Goal: Task Accomplishment & Management: Manage account settings

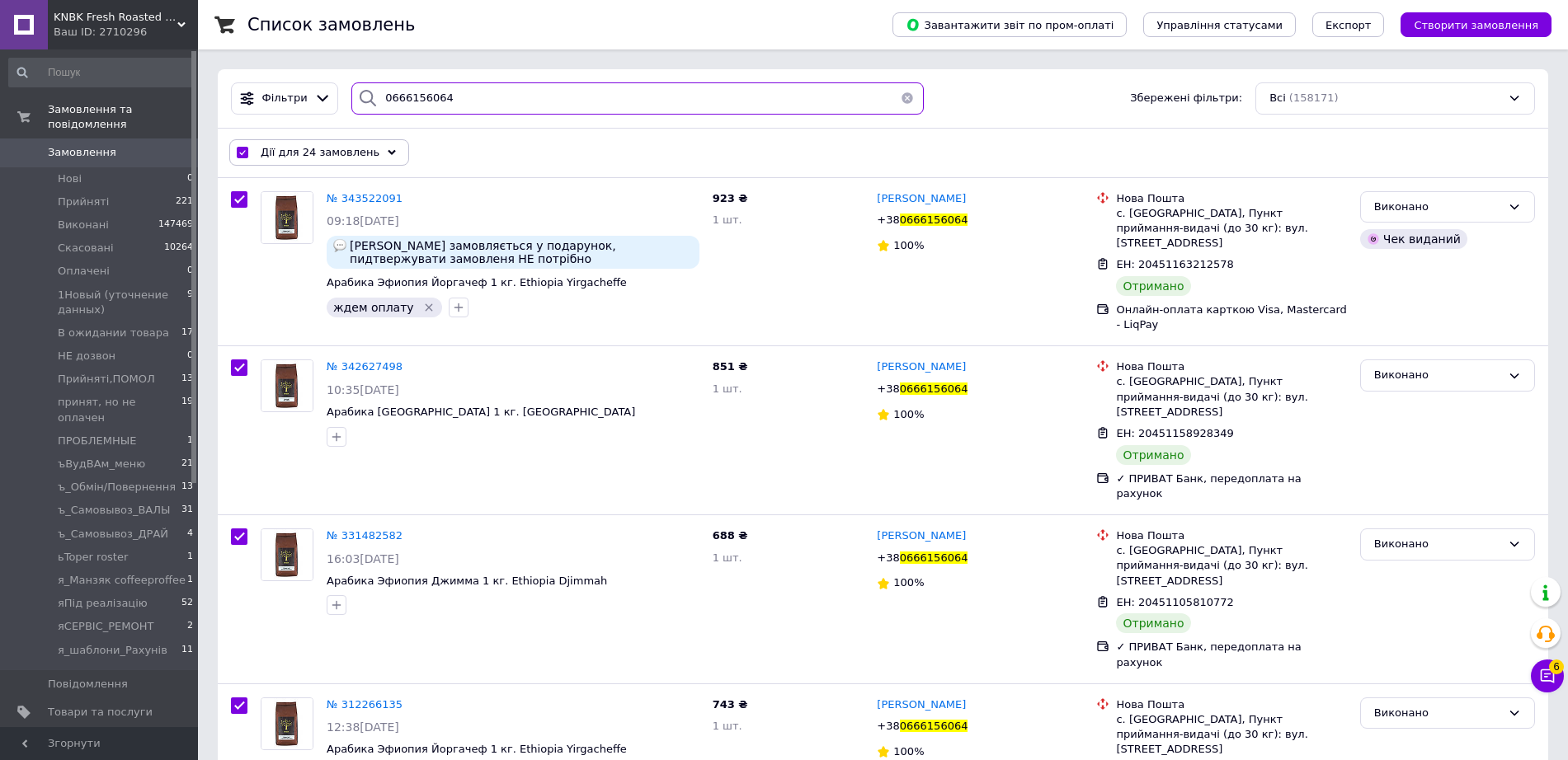
click at [503, 105] on input "0666156064" at bounding box center [638, 99] width 572 height 32
paste input "[PHONE_NUMBER]"
type input "[PHONE_NUMBER]"
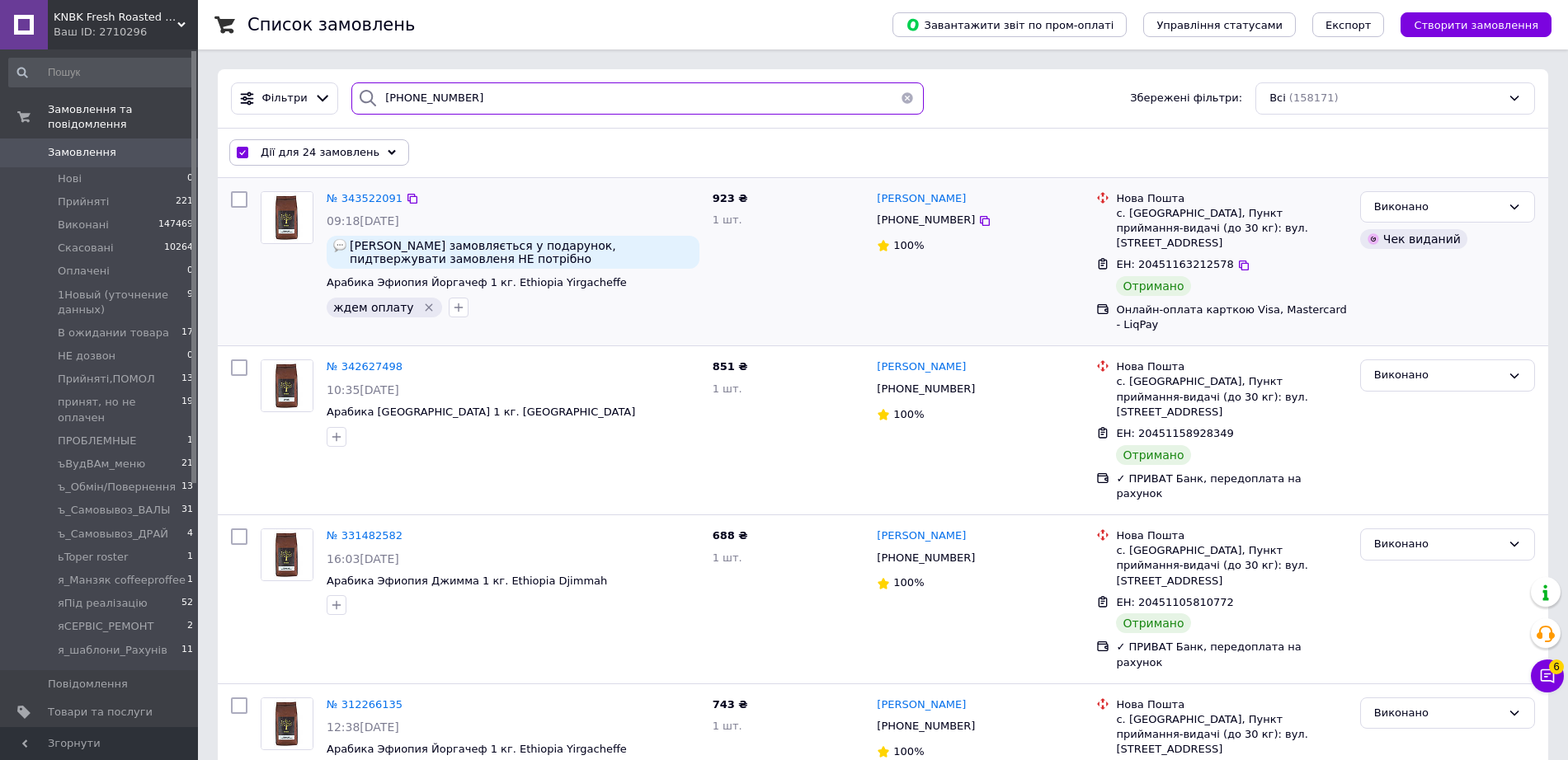
checkbox input "false"
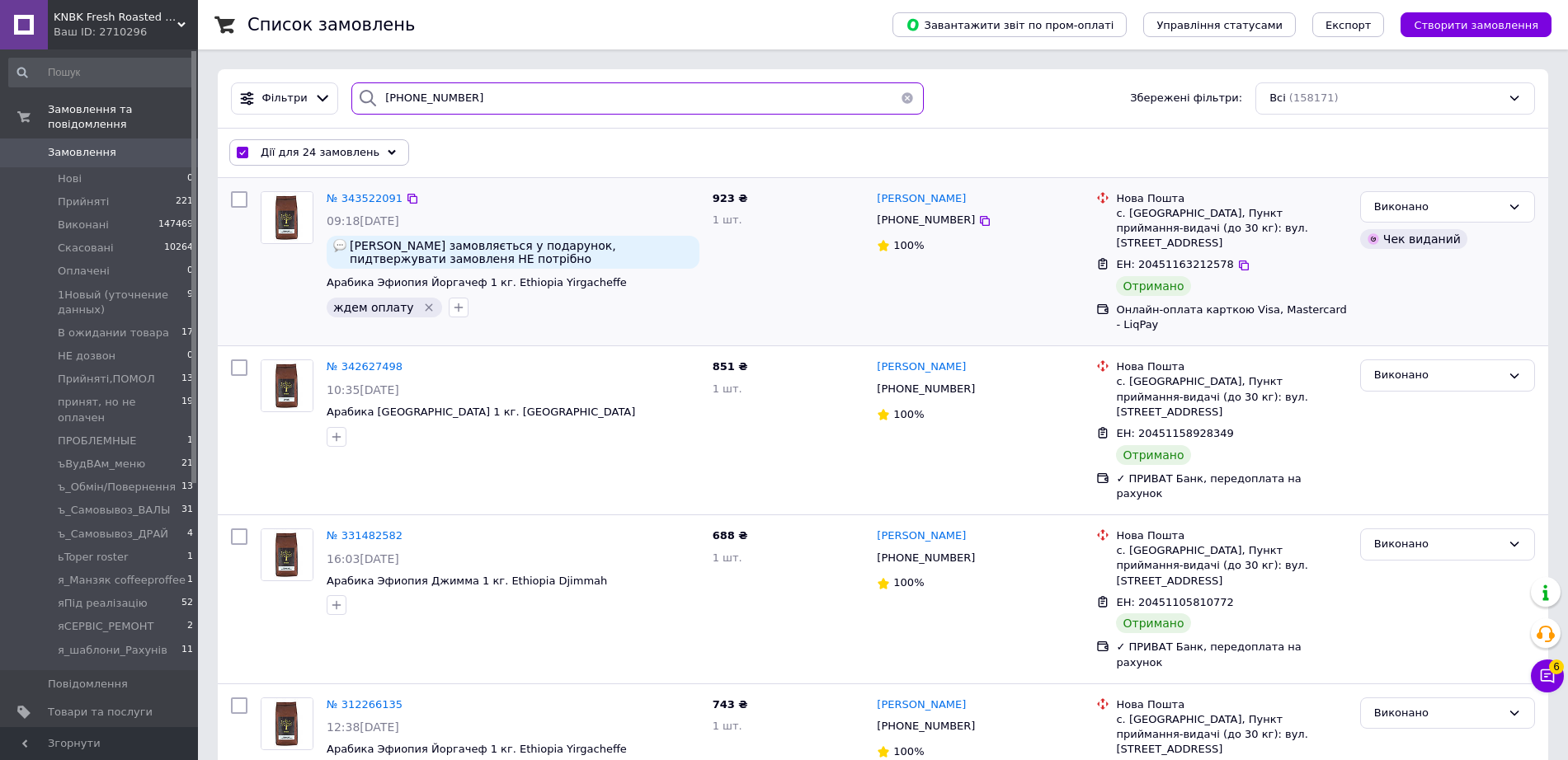
checkbox input "false"
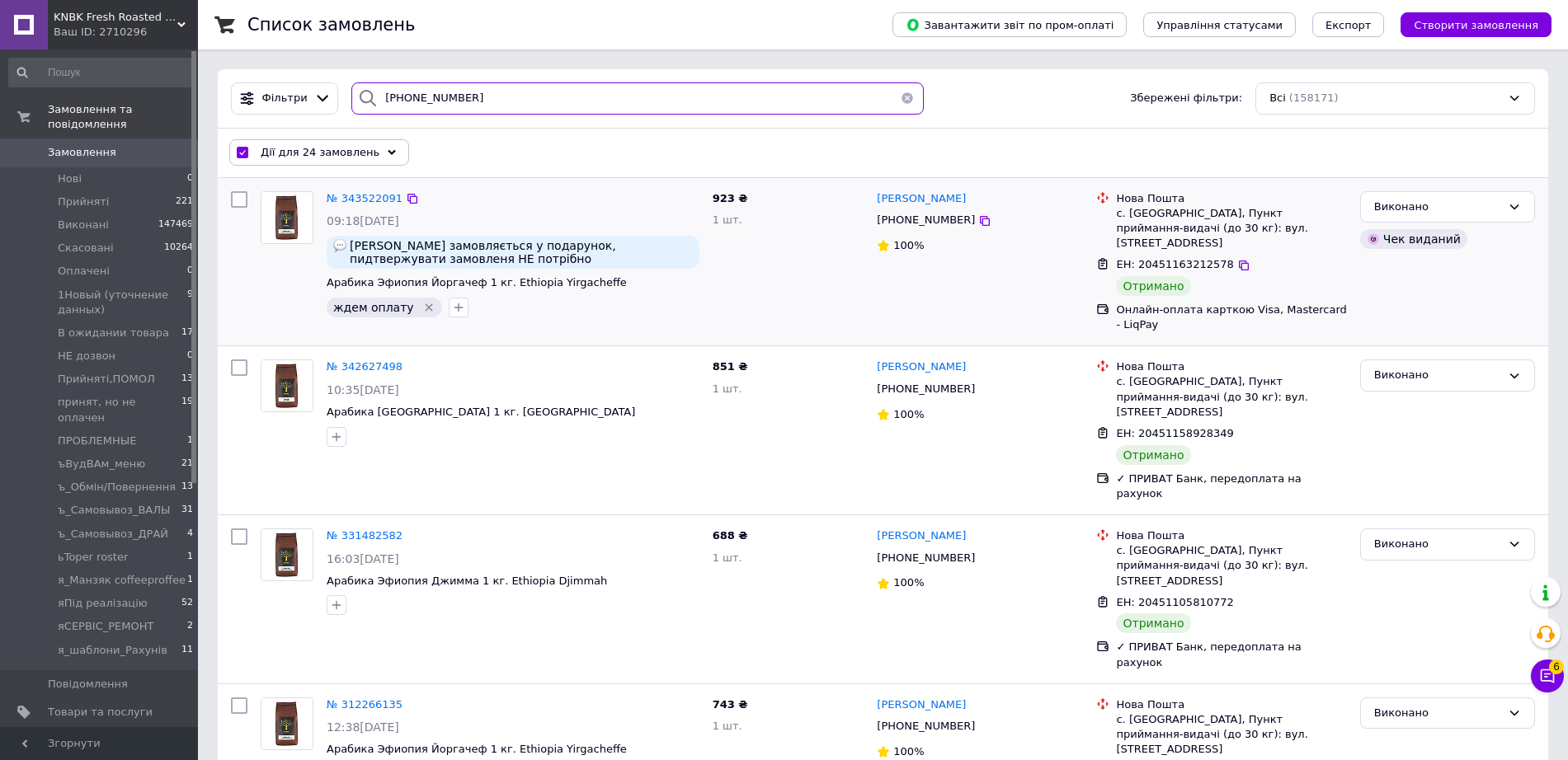
checkbox input "false"
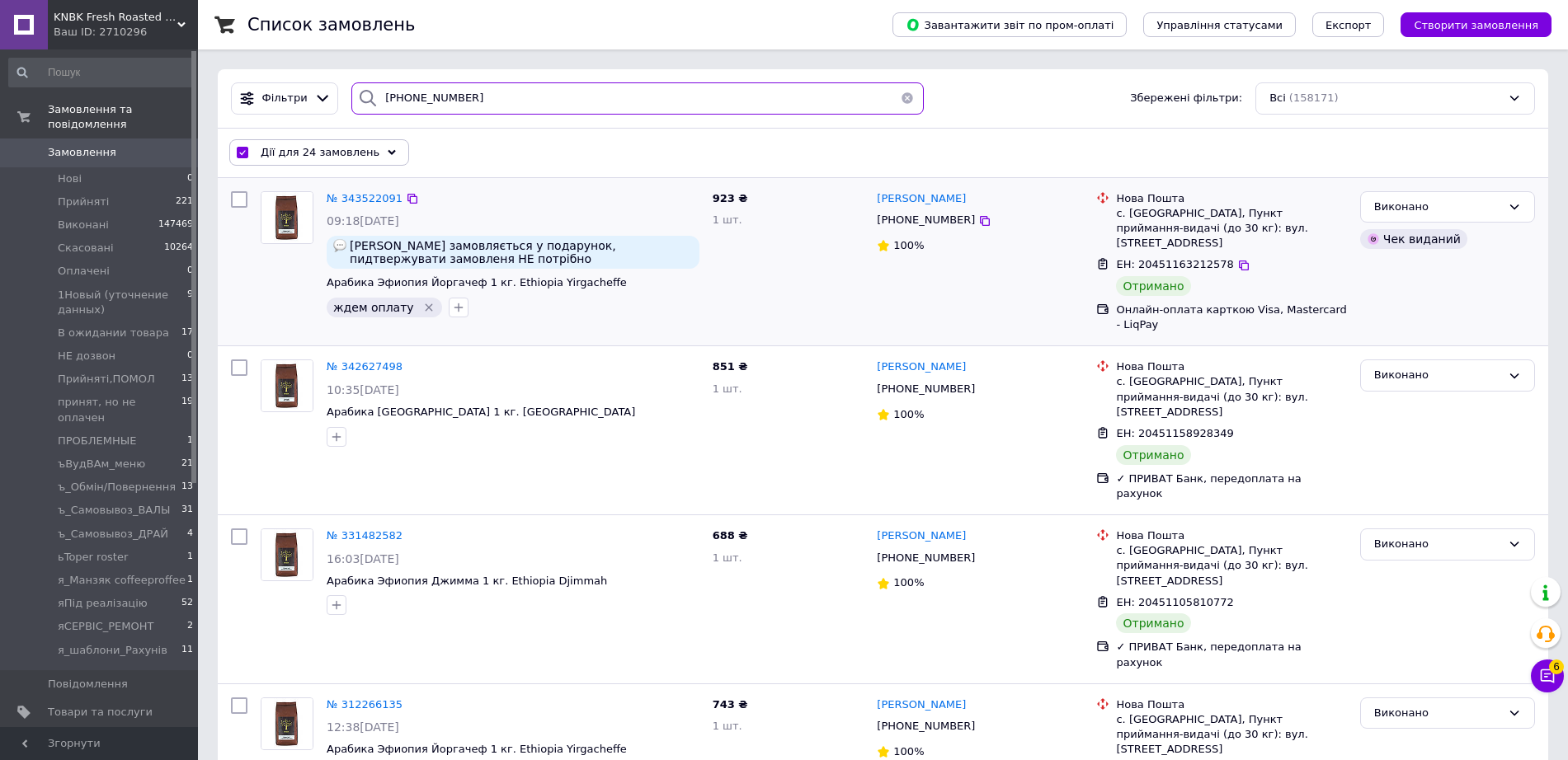
checkbox input "false"
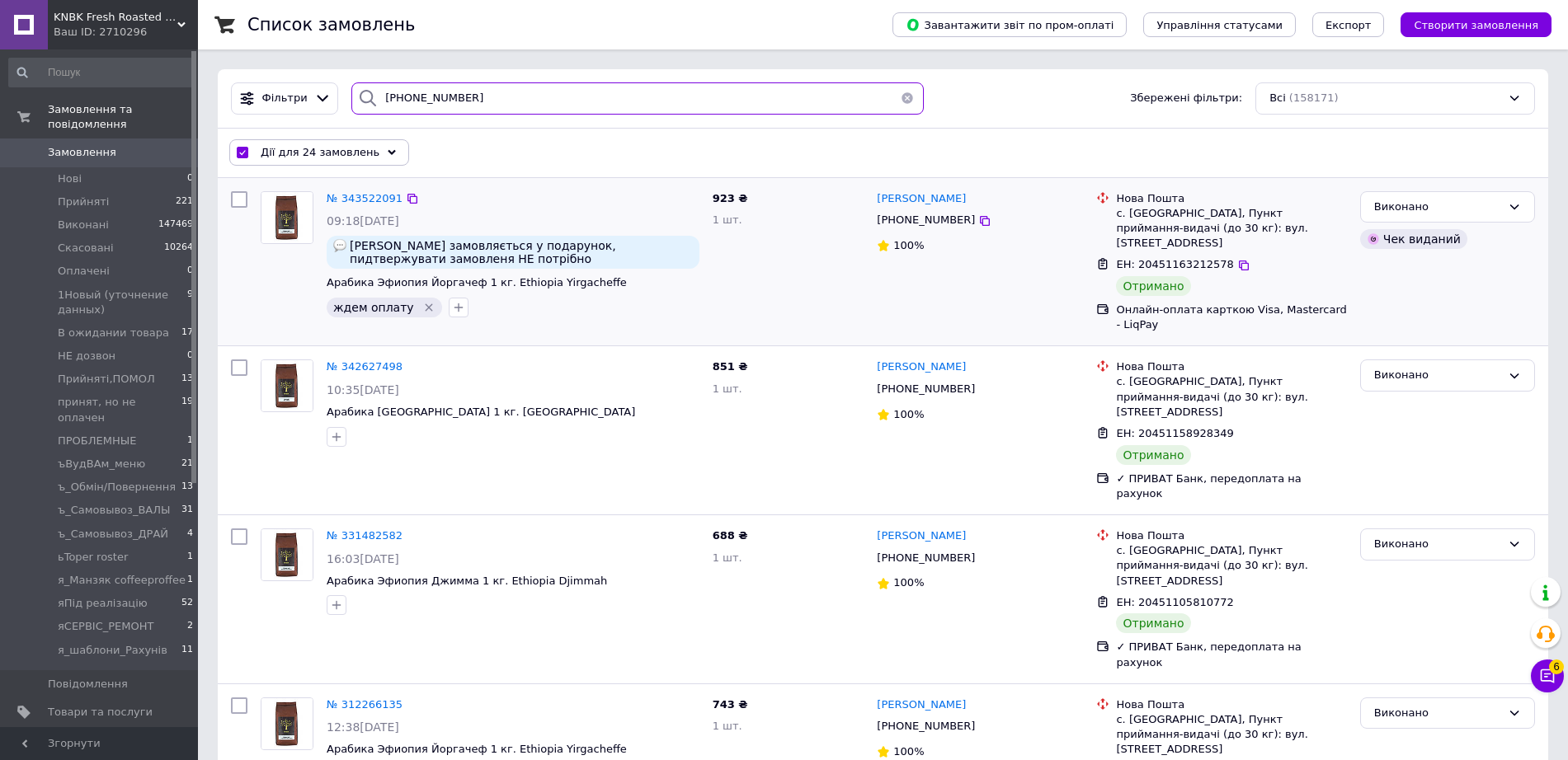
checkbox input "false"
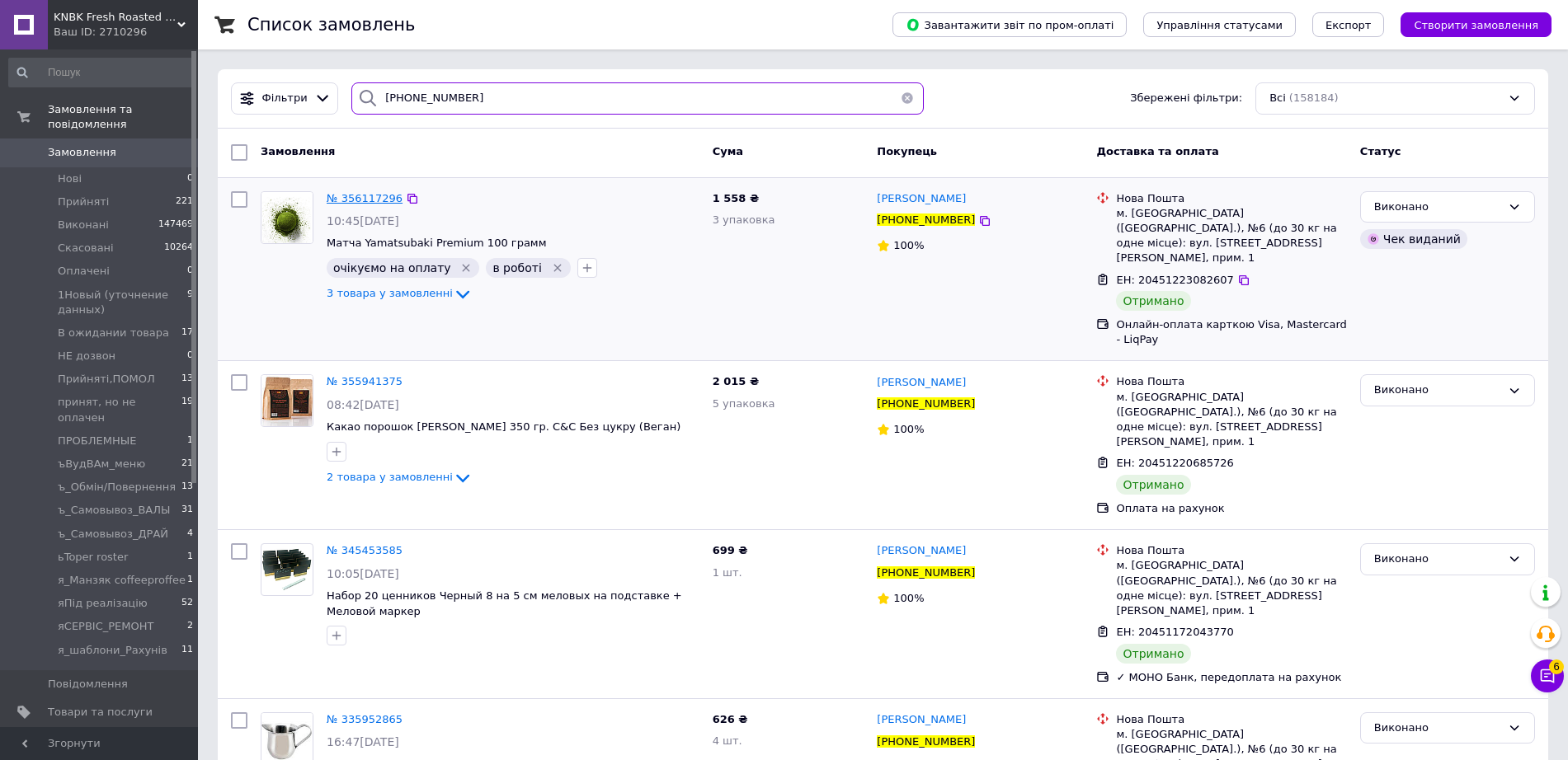
type input "[PHONE_NUMBER]"
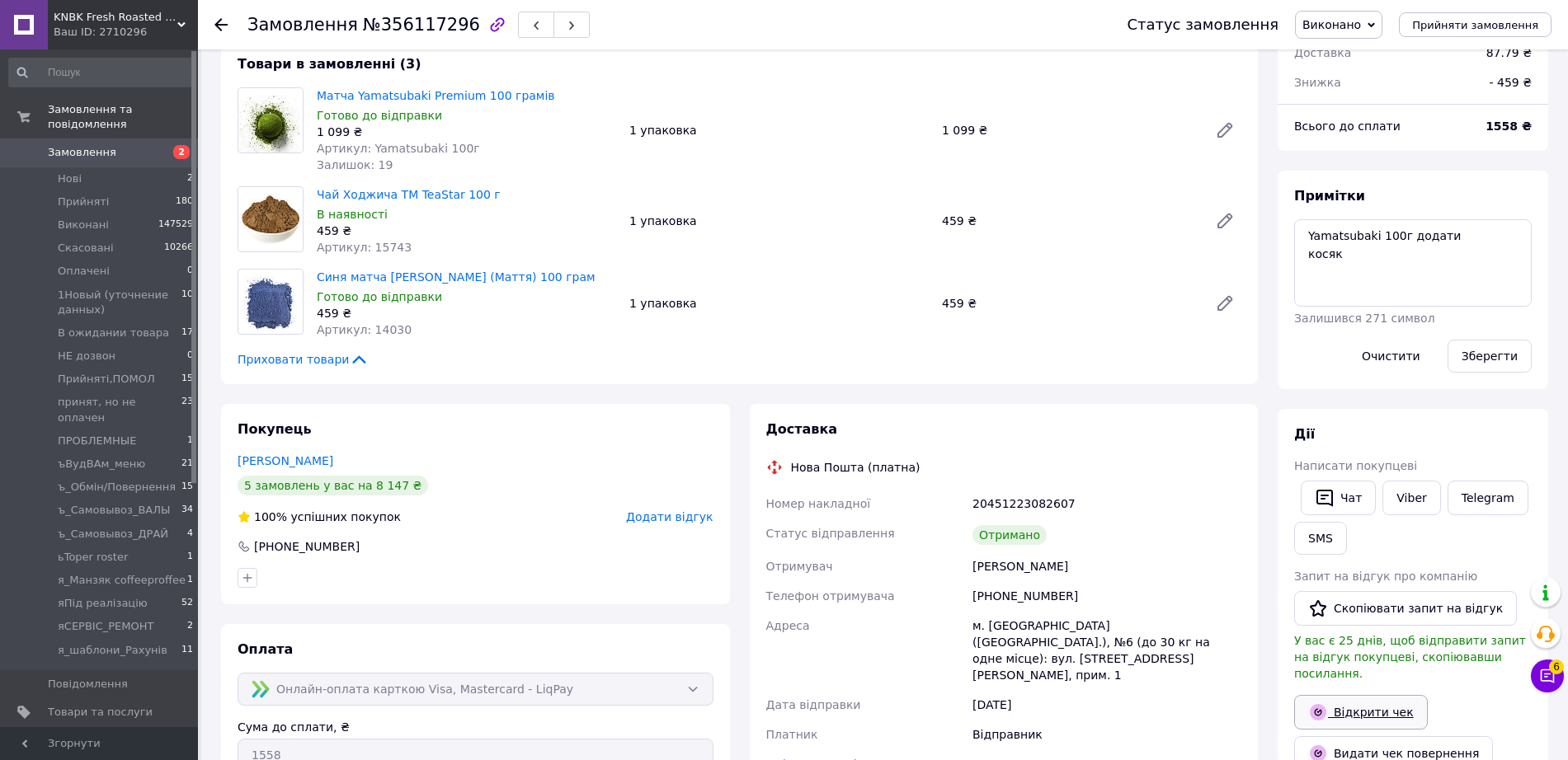
scroll to position [412, 0]
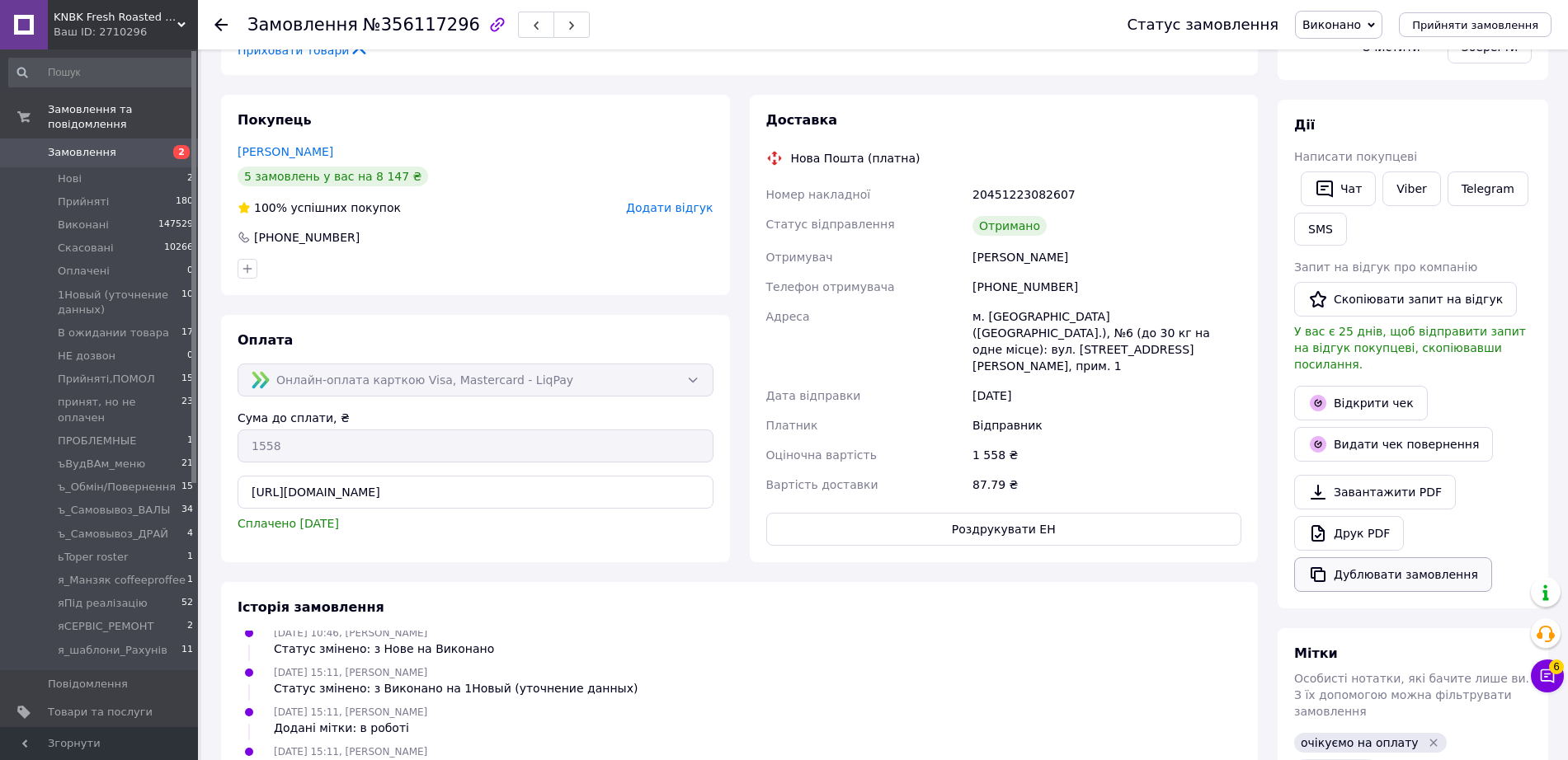
click at [1363, 558] on button "Дублювати замовлення" at bounding box center [1393, 575] width 198 height 34
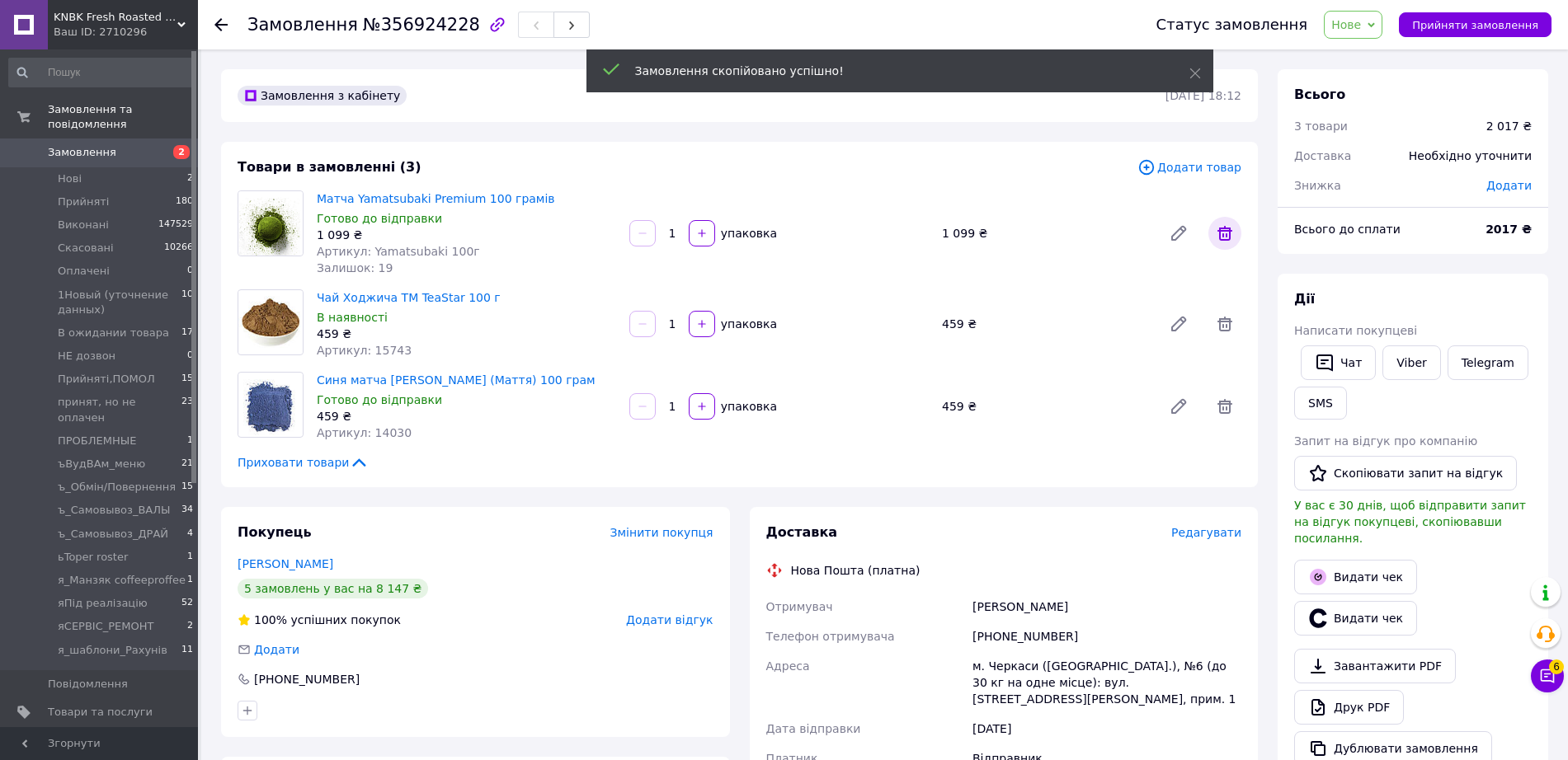
click at [1214, 227] on icon at bounding box center [1224, 233] width 20 height 20
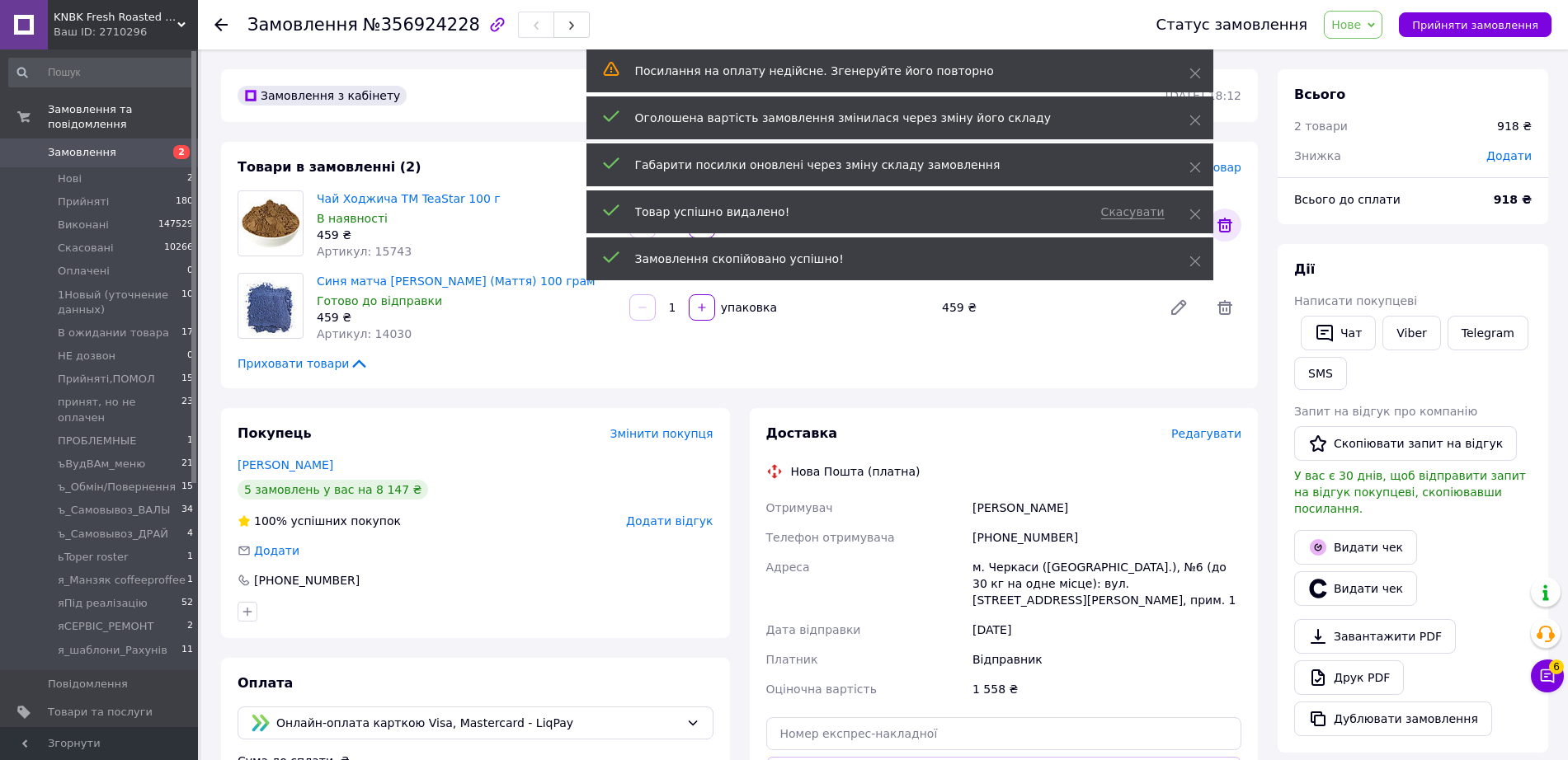
click at [1229, 218] on icon at bounding box center [1225, 225] width 15 height 15
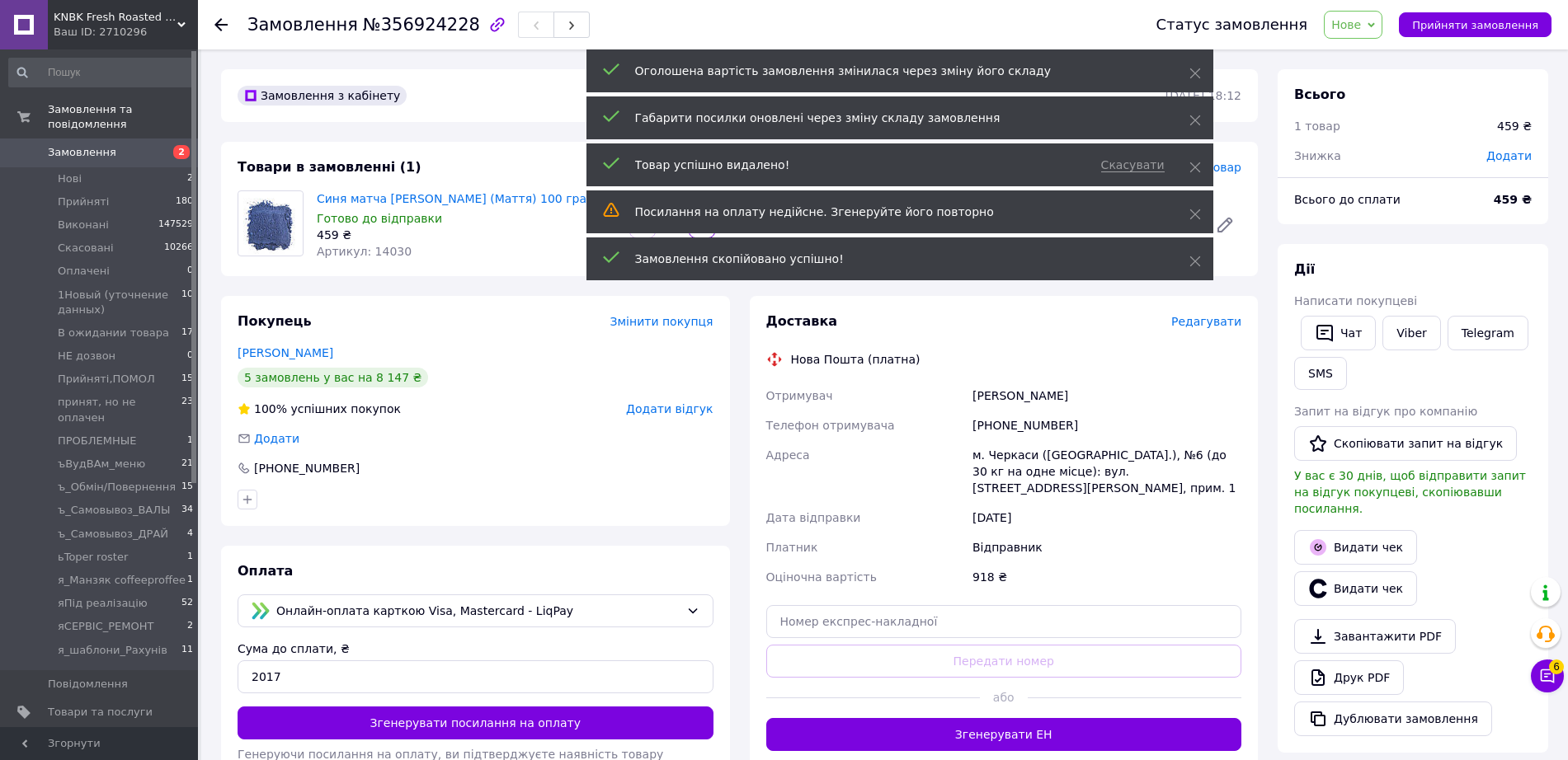
click at [1361, 22] on span "Нове" at bounding box center [1346, 25] width 29 height 13
click at [1391, 144] on li "1Новый (уточнение данных)" at bounding box center [1413, 157] width 178 height 25
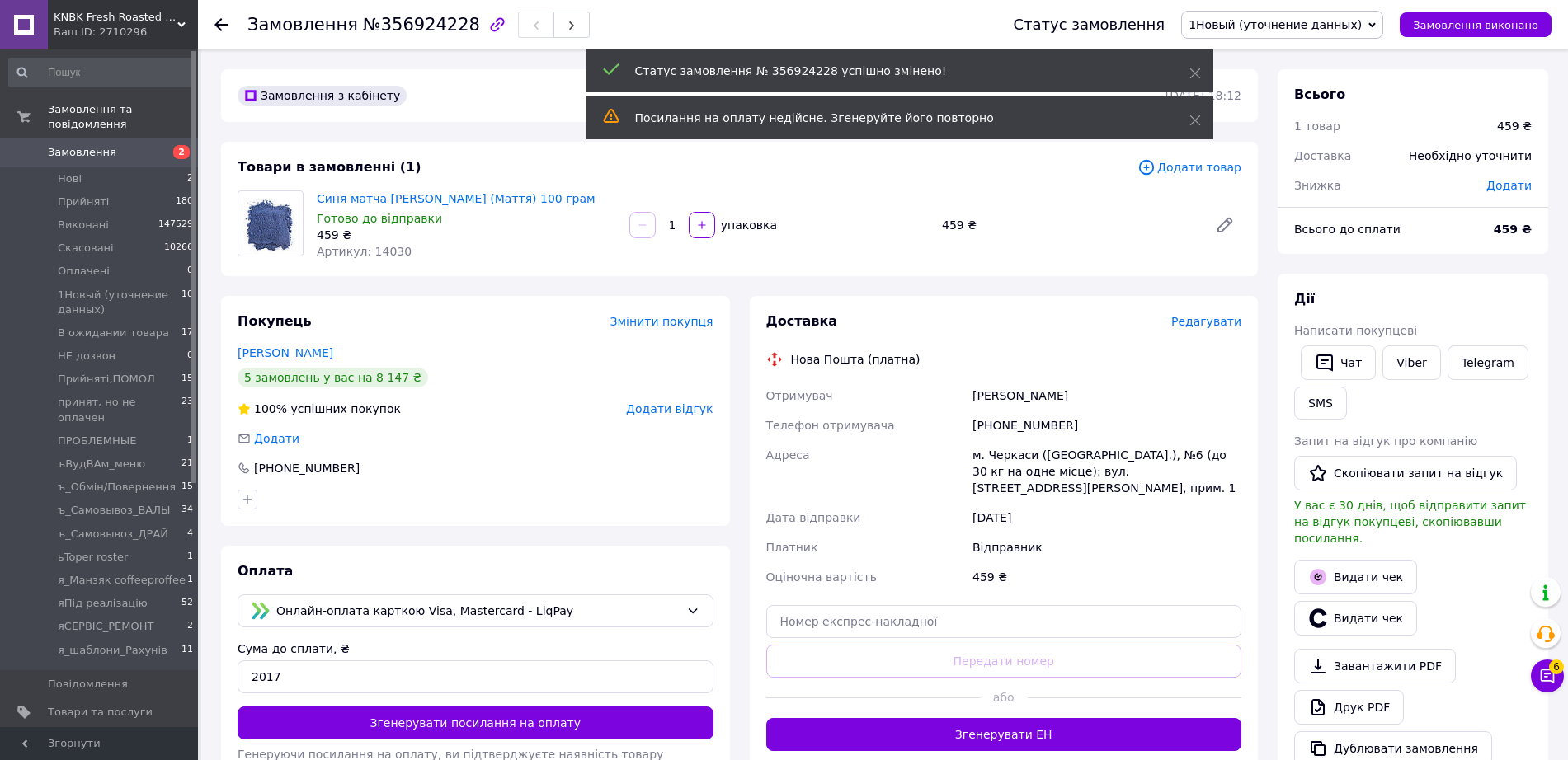
scroll to position [309, 0]
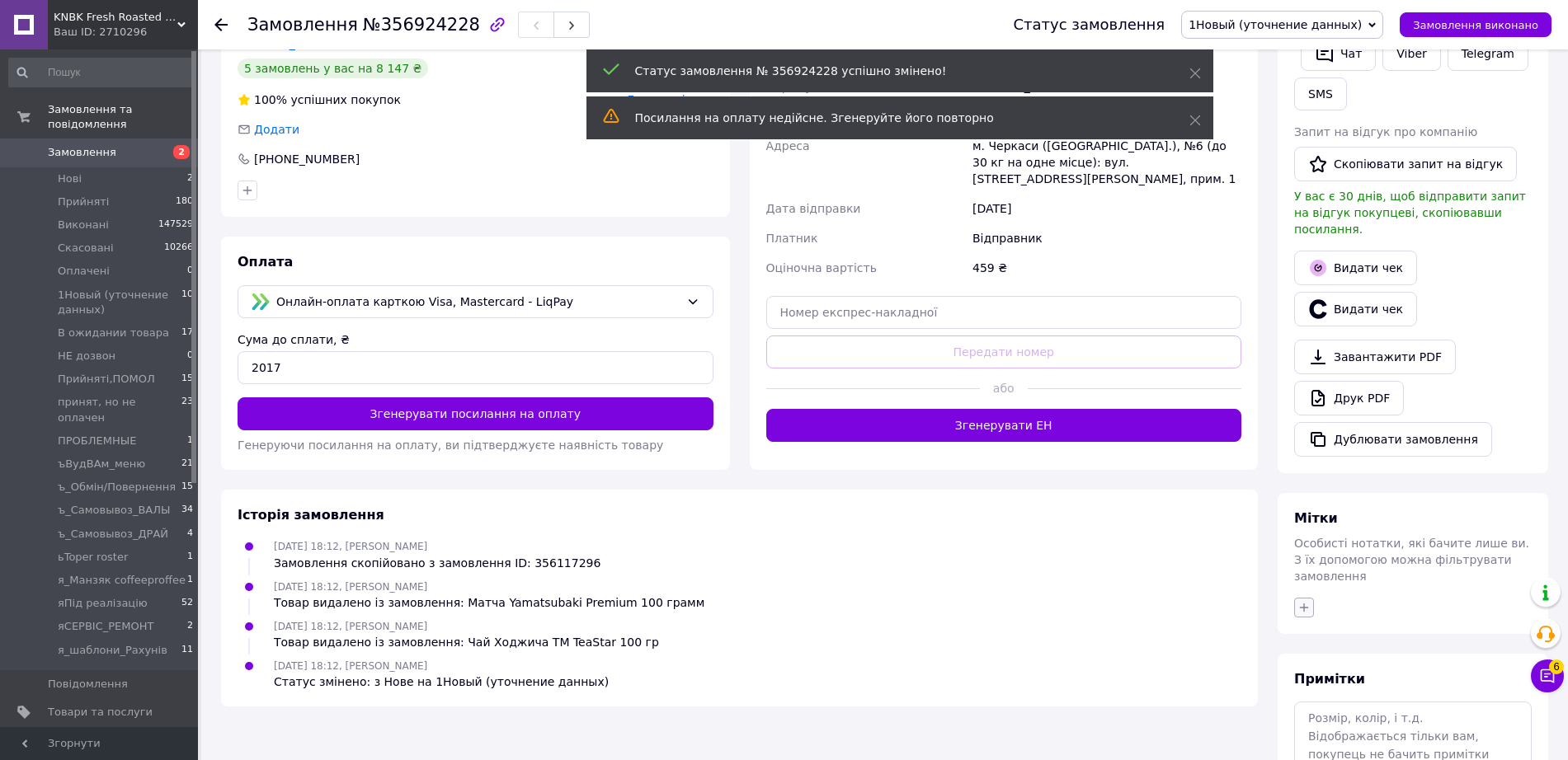
click at [1307, 601] on icon "button" at bounding box center [1304, 608] width 13 height 13
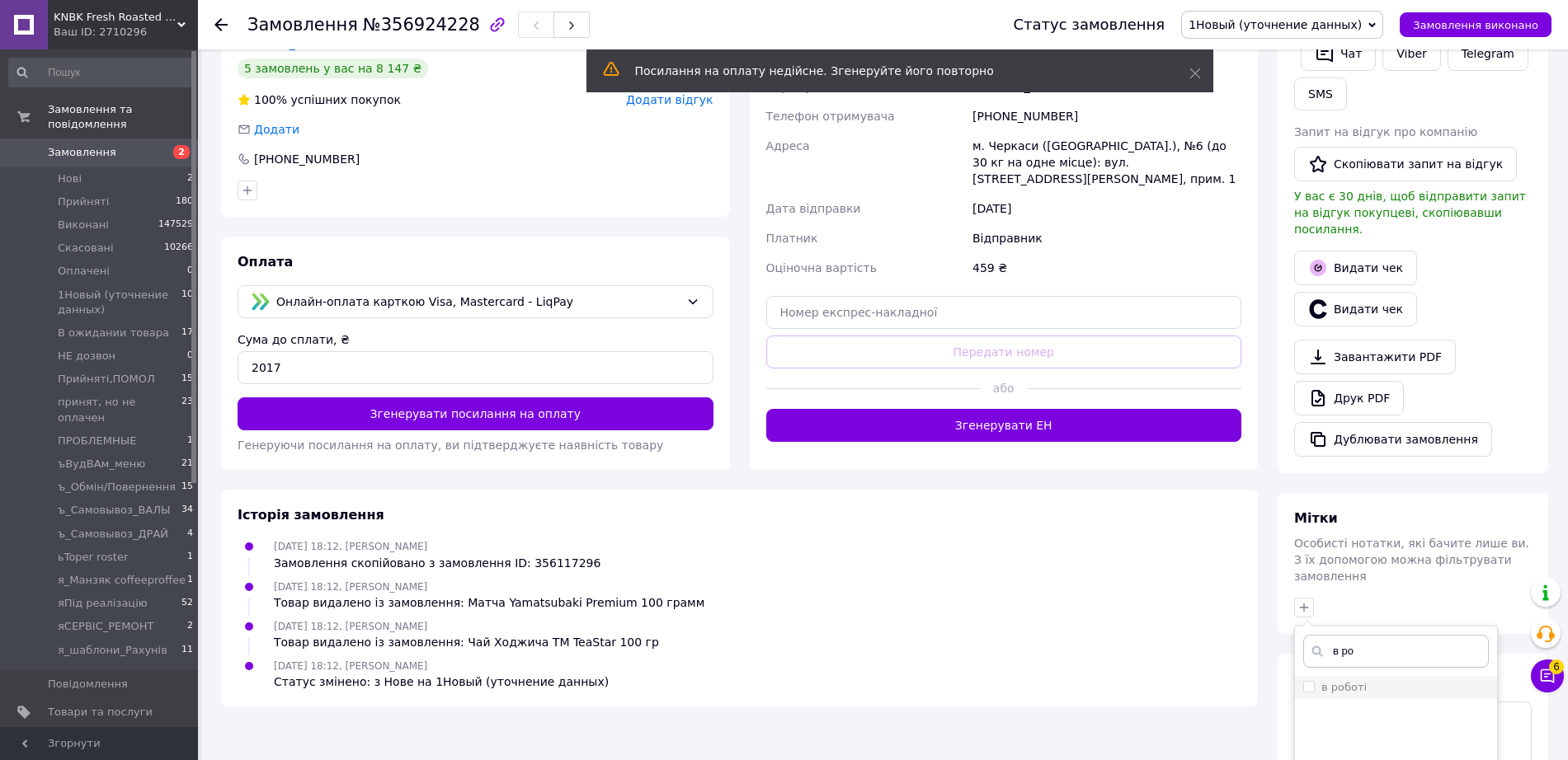
type input "в ро"
click at [1357, 681] on label "в роботі" at bounding box center [1344, 687] width 46 height 12
checkbox input "true"
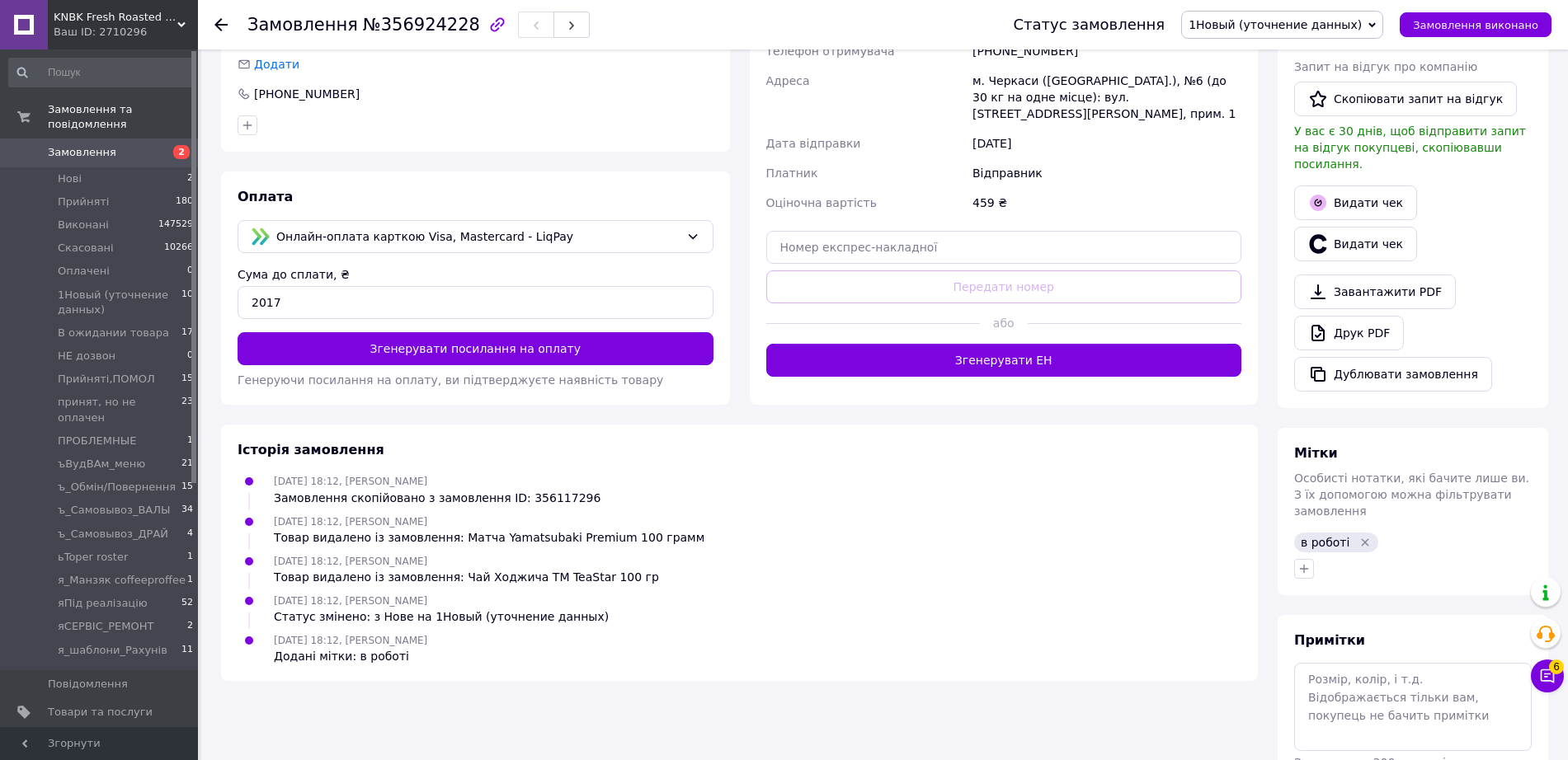
scroll to position [0, 0]
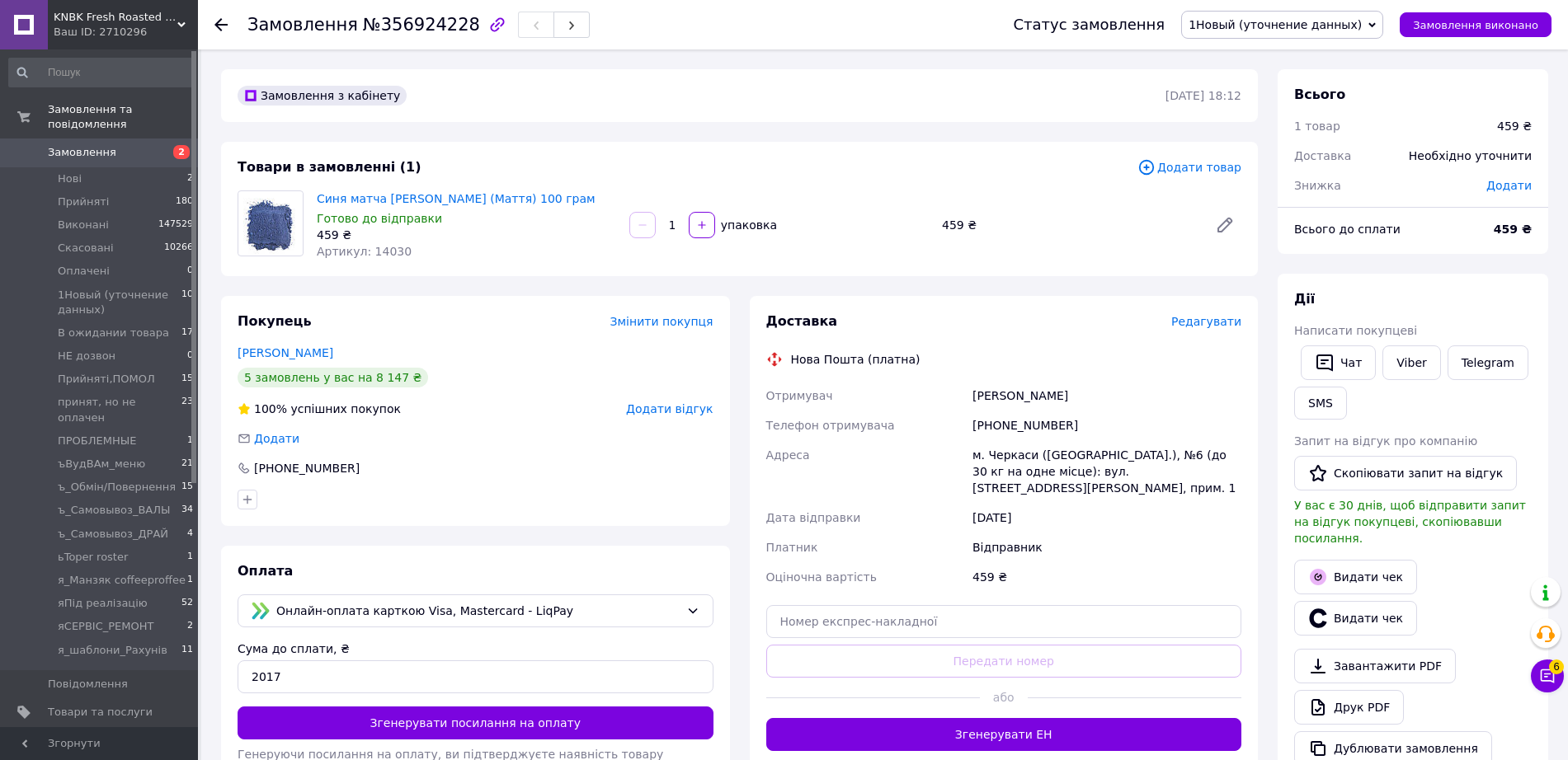
click at [971, 127] on div "Замовлення з кабінету 12.08.2025 | 18:12 Товари в замовленні (1) Додати товар С…" at bounding box center [739, 638] width 1057 height 1138
